Goal: Task Accomplishment & Management: Use online tool/utility

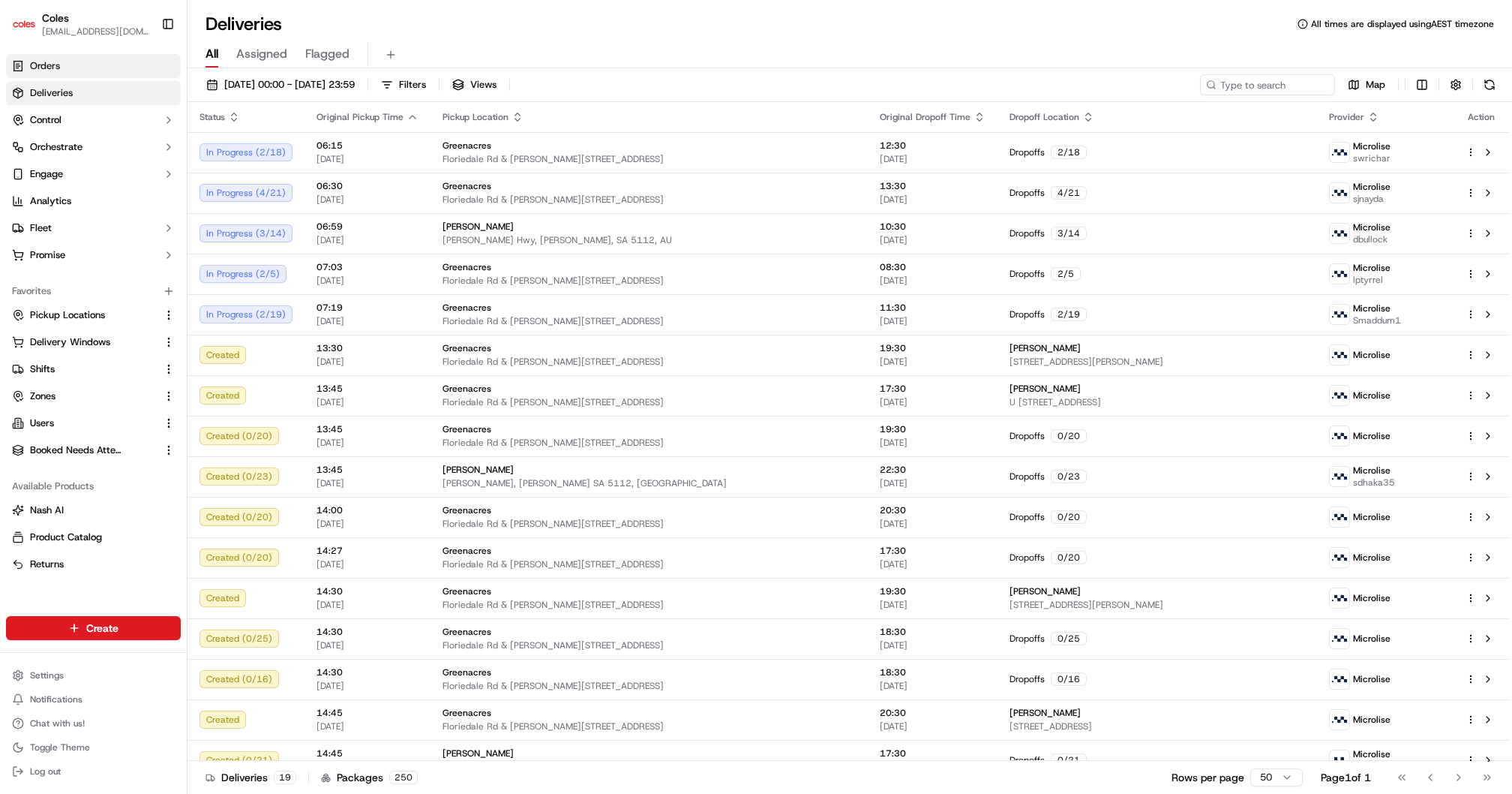
click at [46, 69] on span "Orders" at bounding box center [45, 65] width 30 height 13
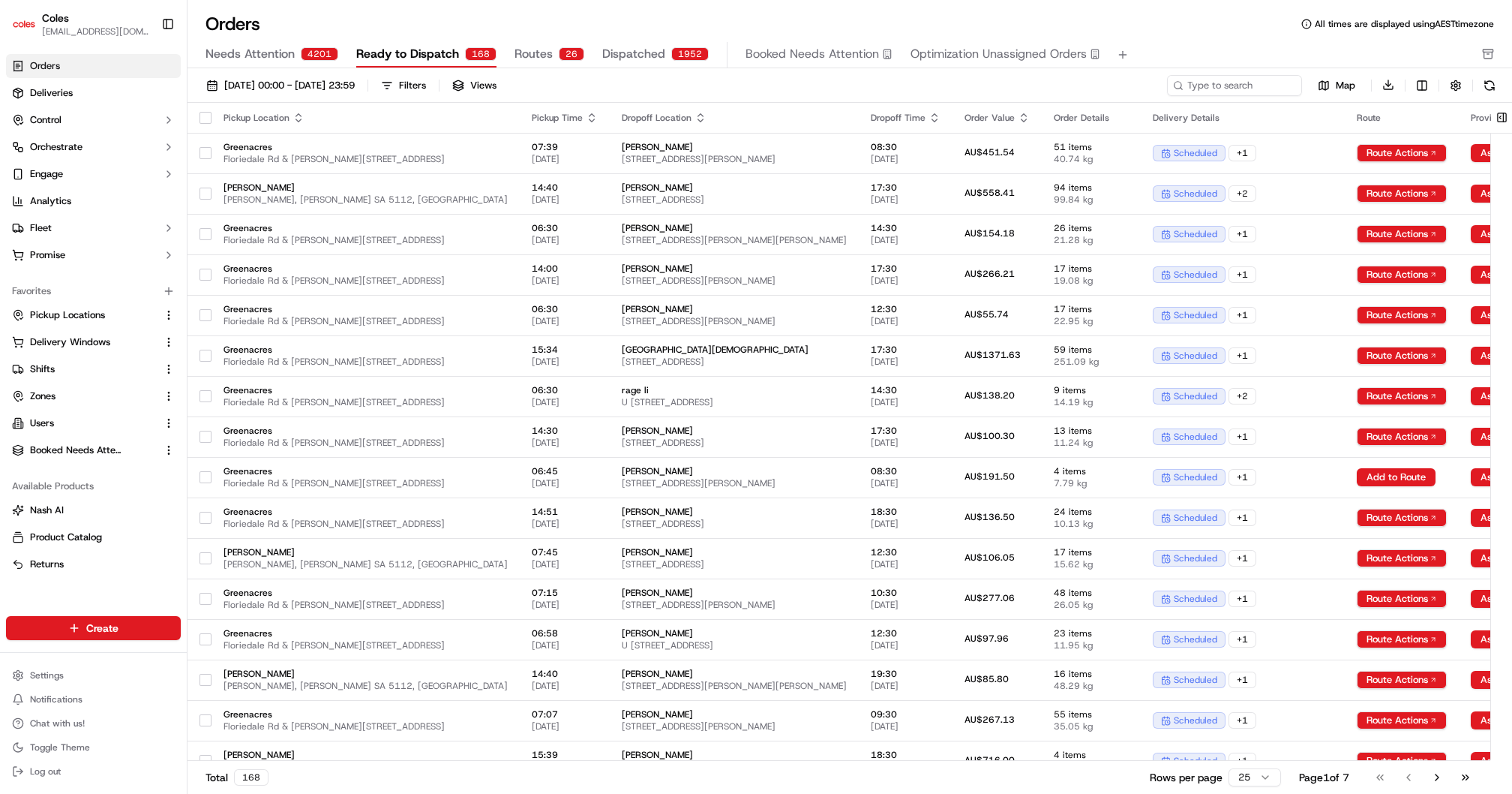
click at [932, 51] on span "Optimization Unassigned Orders" at bounding box center [999, 54] width 176 height 18
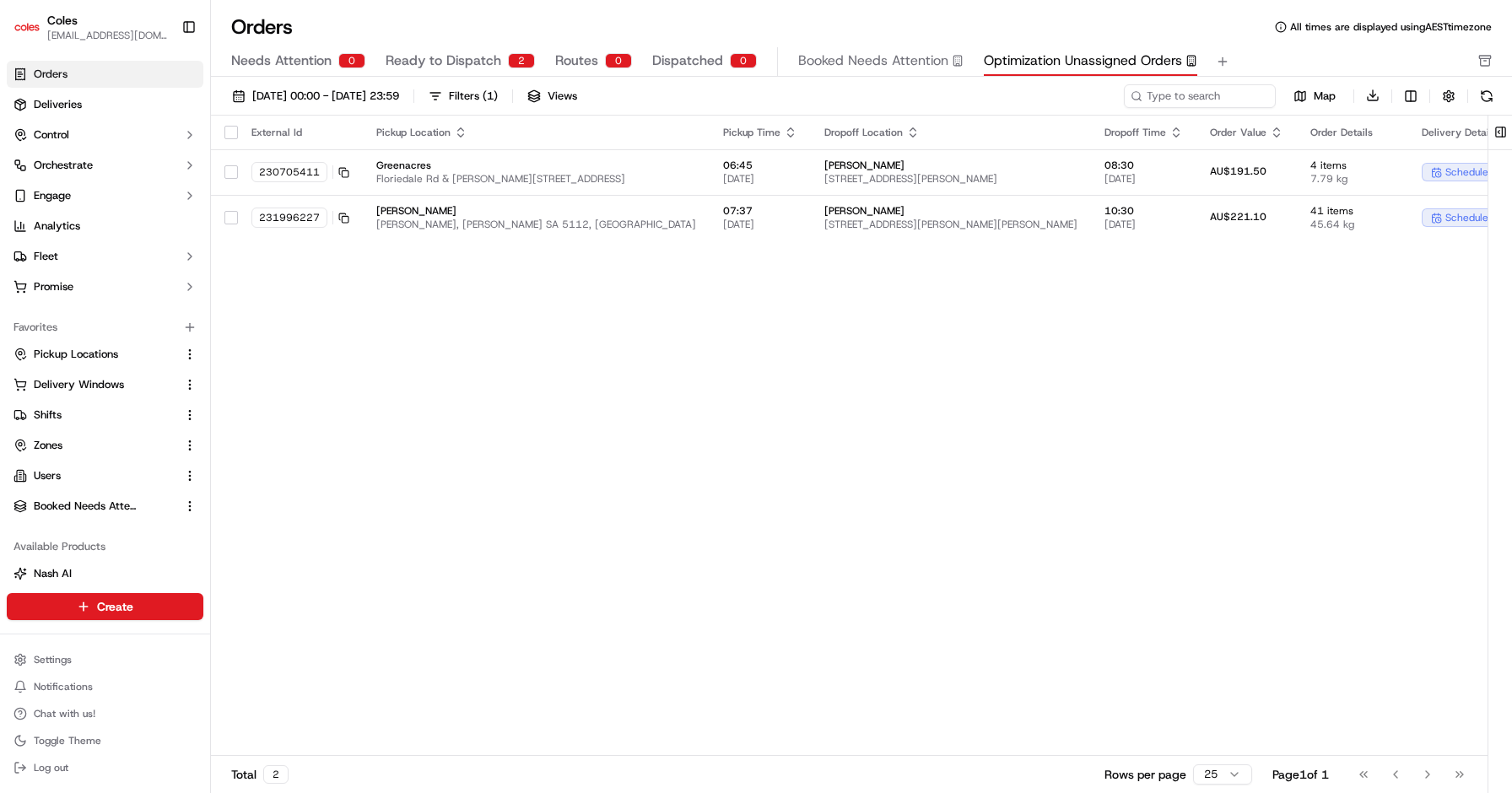
drag, startPoint x: 873, startPoint y: 341, endPoint x: 777, endPoint y: 303, distance: 103.2
click at [777, 303] on div "External Id Pickup Location Pickup Time Dropoff Location Dropoff Time Order Val…" at bounding box center [956, 436] width 1491 height 641
click at [342, 216] on rect at bounding box center [345, 219] width 7 height 7
